Goal: Check status: Check status

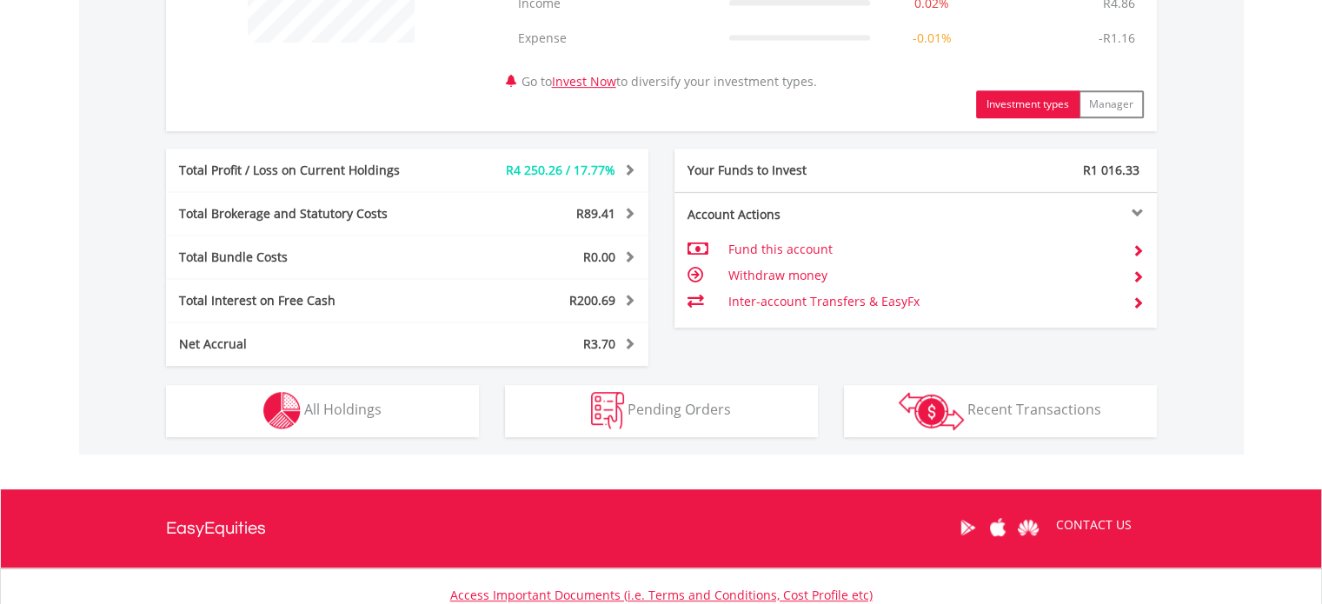
scroll to position [815, 0]
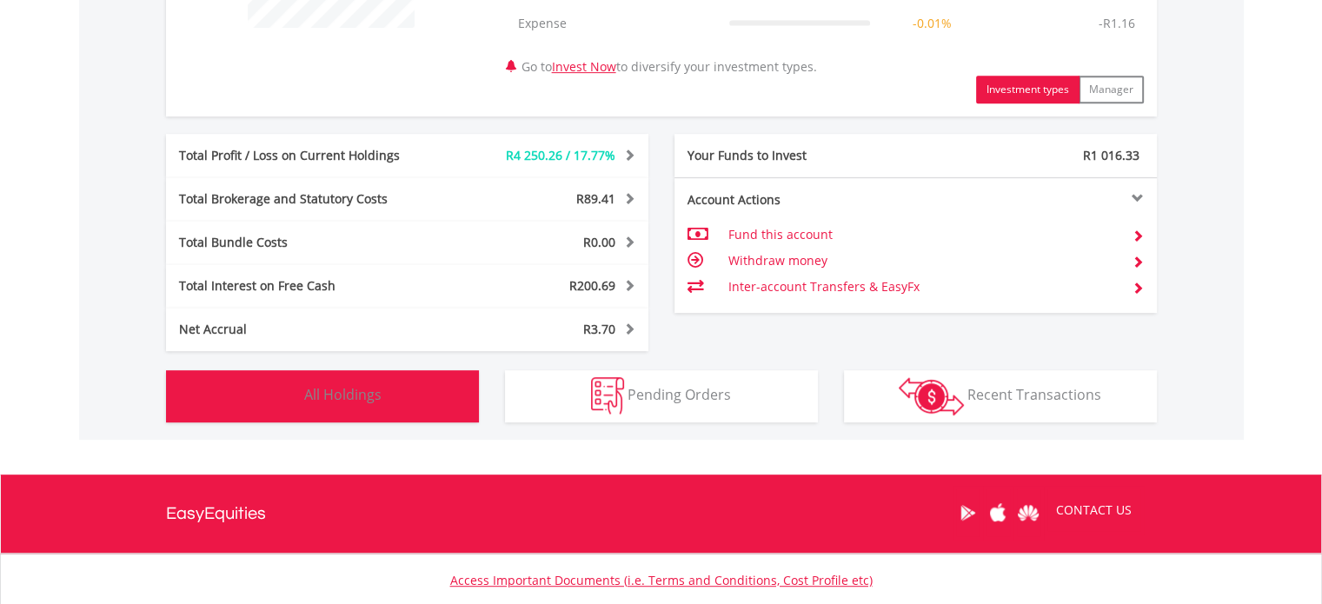
click at [352, 388] on span "All Holdings" at bounding box center [342, 394] width 77 height 19
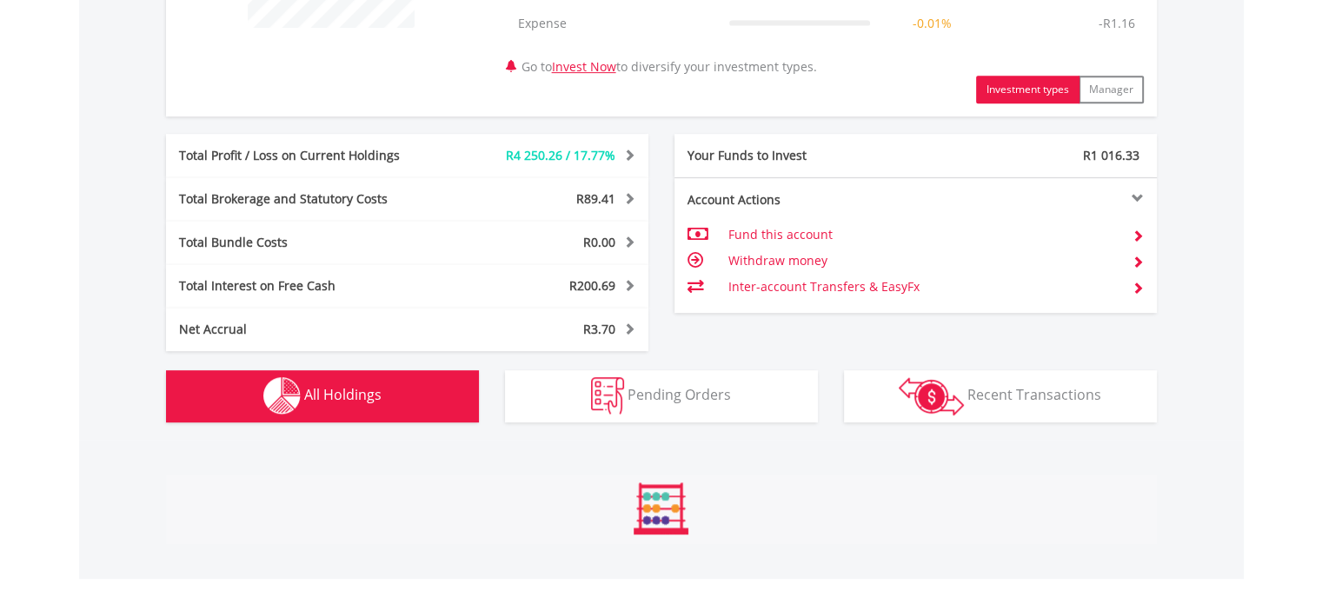
scroll to position [1269, 0]
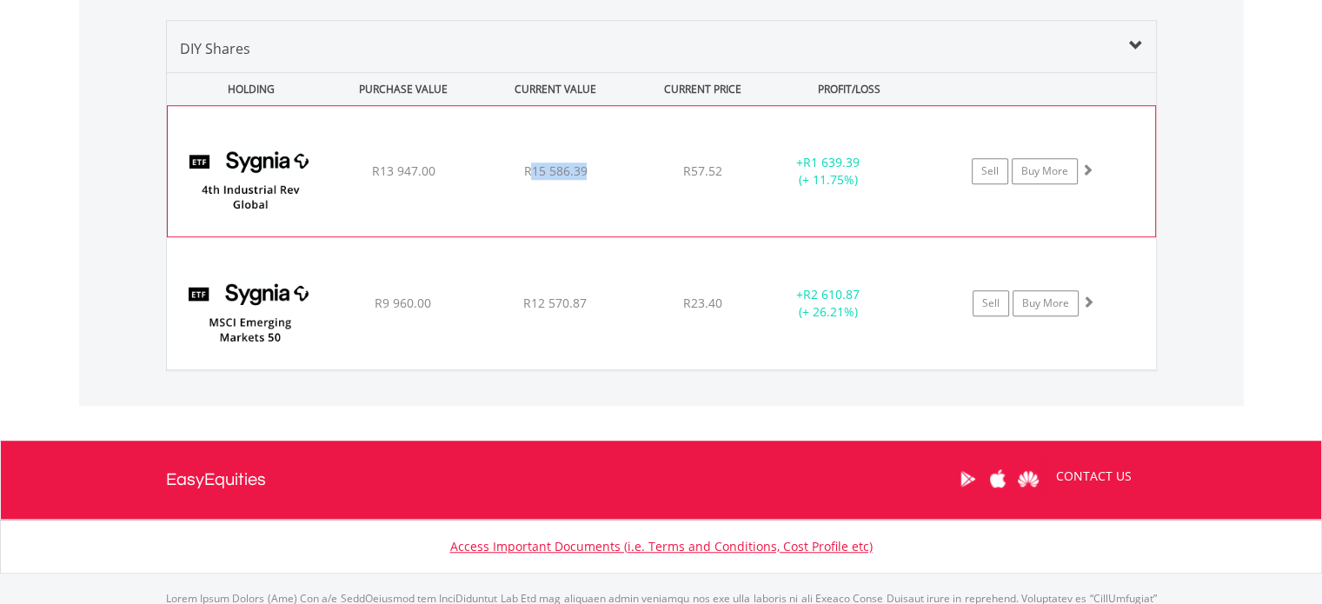
drag, startPoint x: 532, startPoint y: 164, endPoint x: 584, endPoint y: 164, distance: 52.2
click at [584, 164] on span "R15 586.39" at bounding box center [554, 171] width 63 height 17
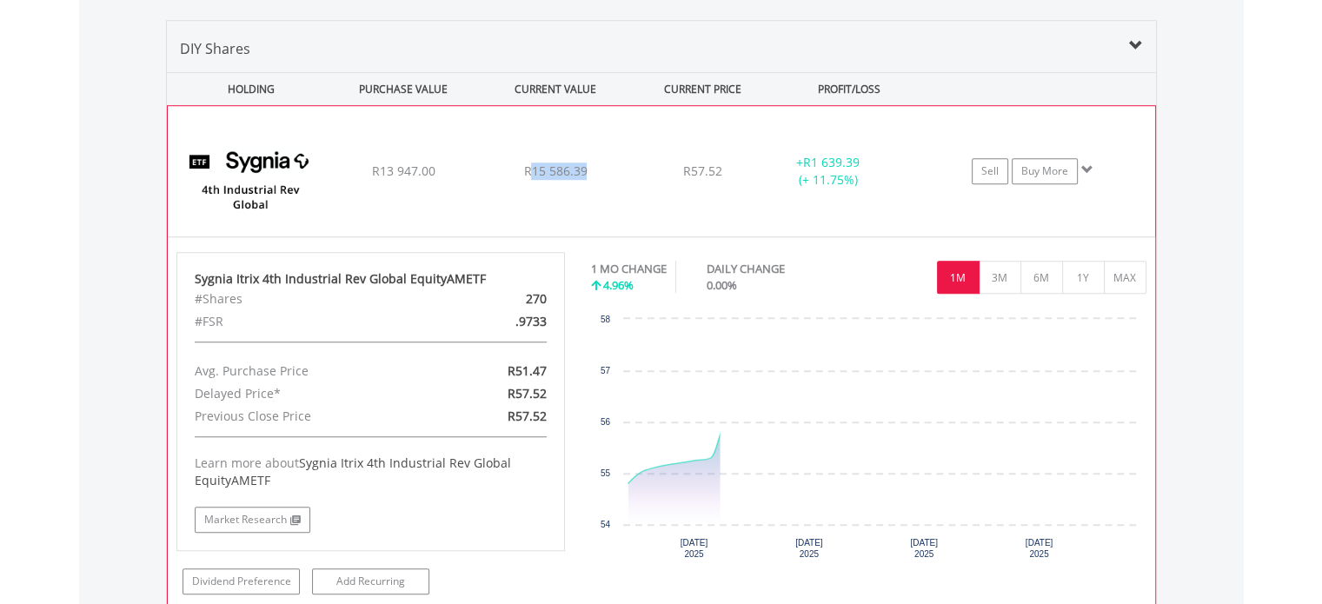
copy span "15 586.39"
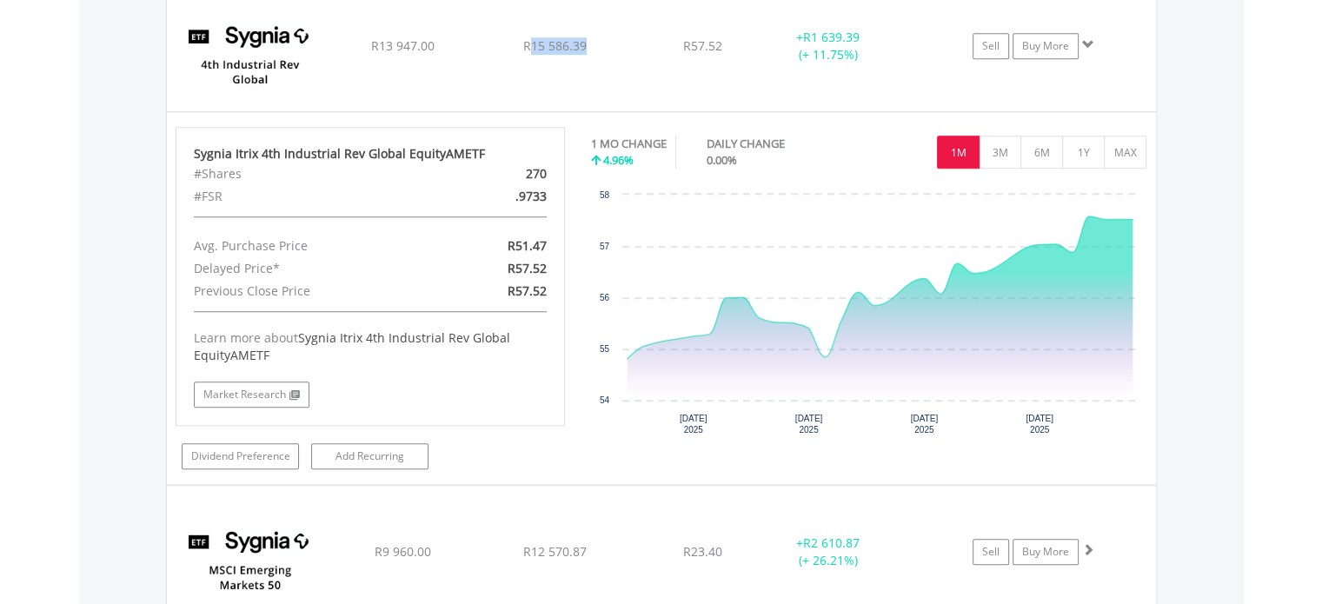
scroll to position [1408, 0]
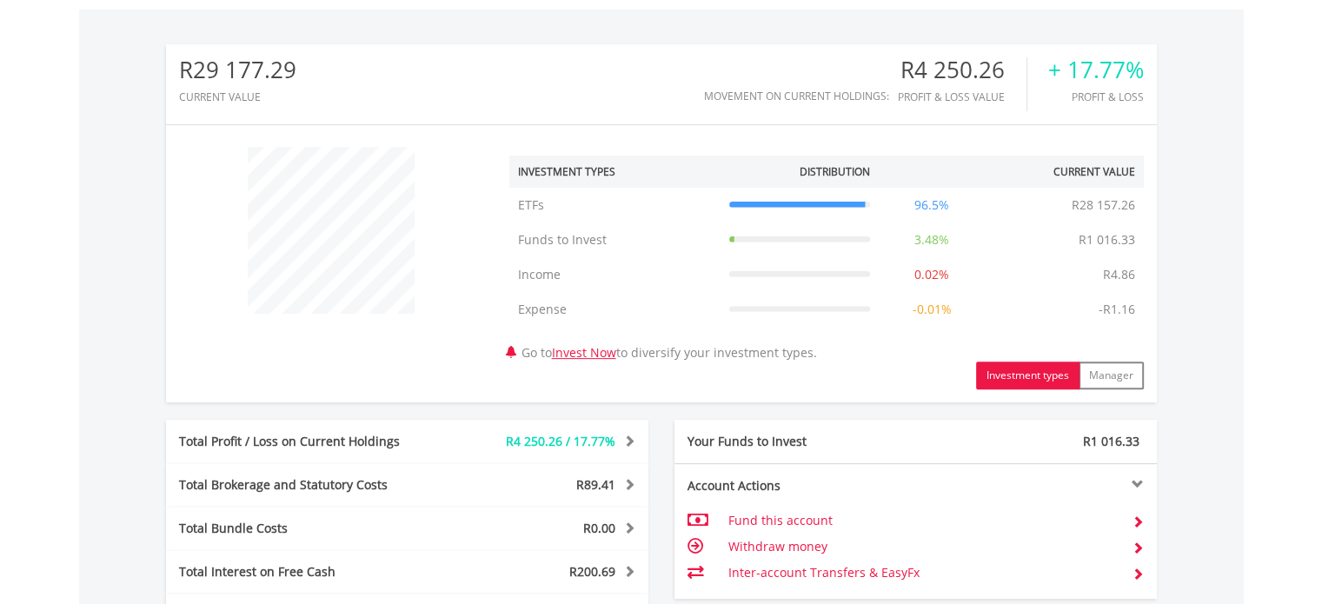
scroll to position [934, 0]
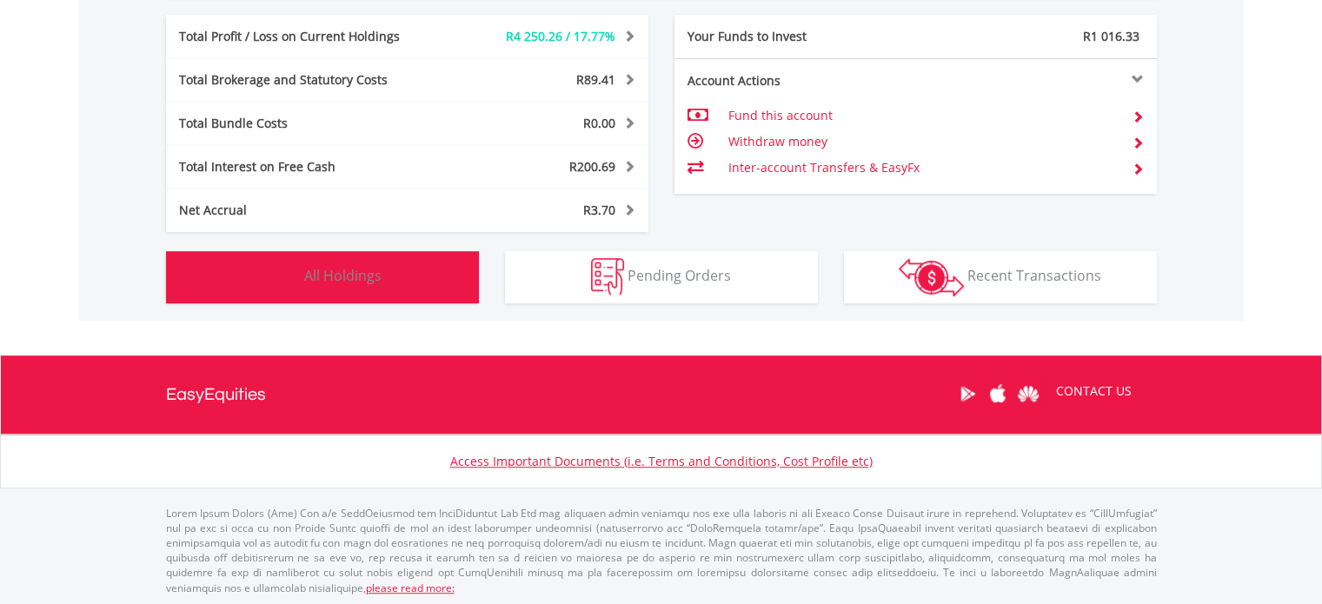
click at [368, 271] on span "All Holdings" at bounding box center [342, 275] width 77 height 19
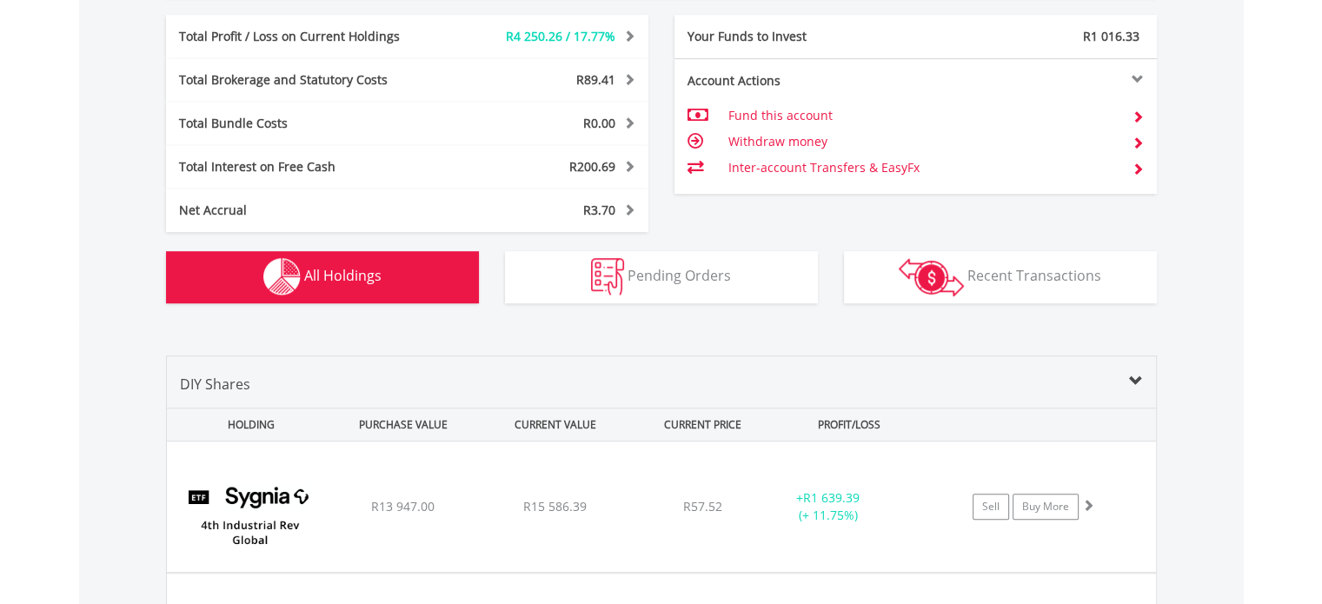
scroll to position [1288, 0]
